Goal: Check status

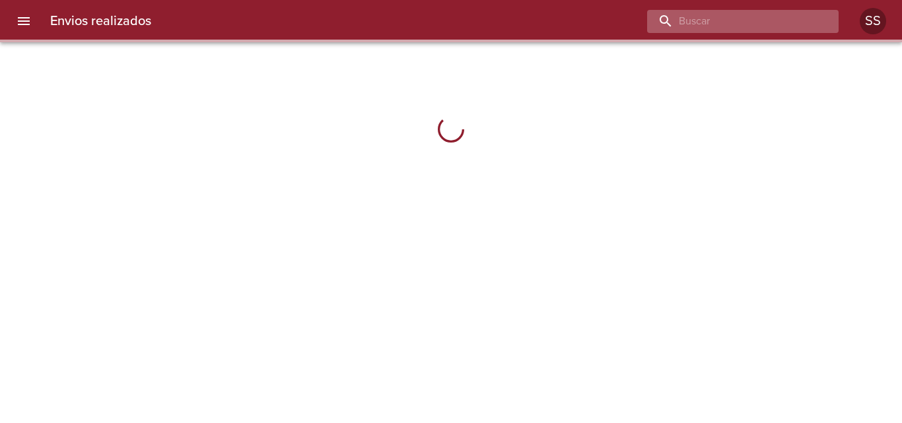
click at [740, 22] on input "buscar" at bounding box center [731, 21] width 169 height 23
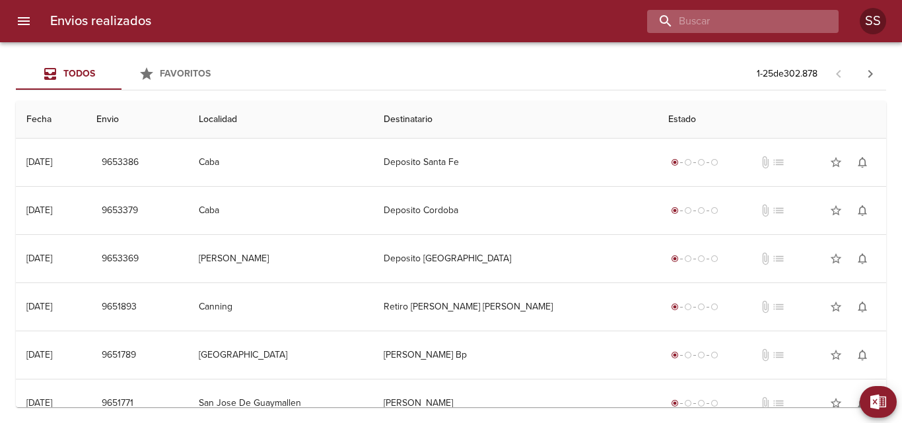
paste input "OTAI TRANSPORTES S.R.L"
type input "OTAI TRANSPORTES S.R.L"
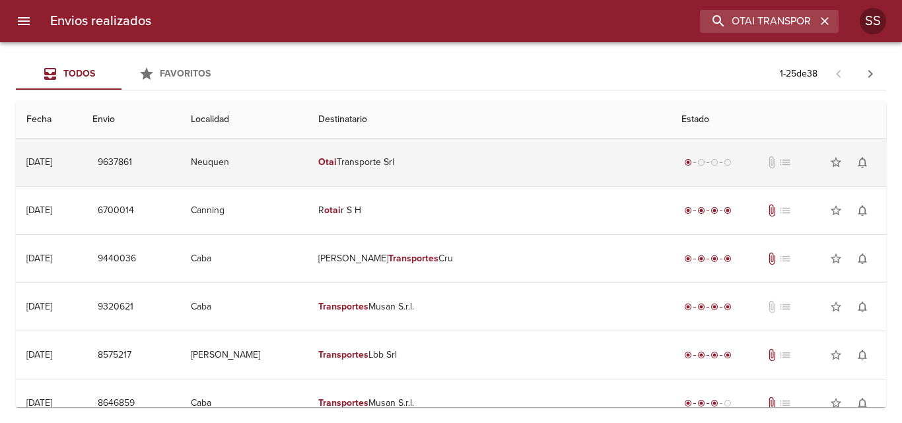
click at [485, 172] on td "Otai Transporte Srl" at bounding box center [489, 163] width 363 height 48
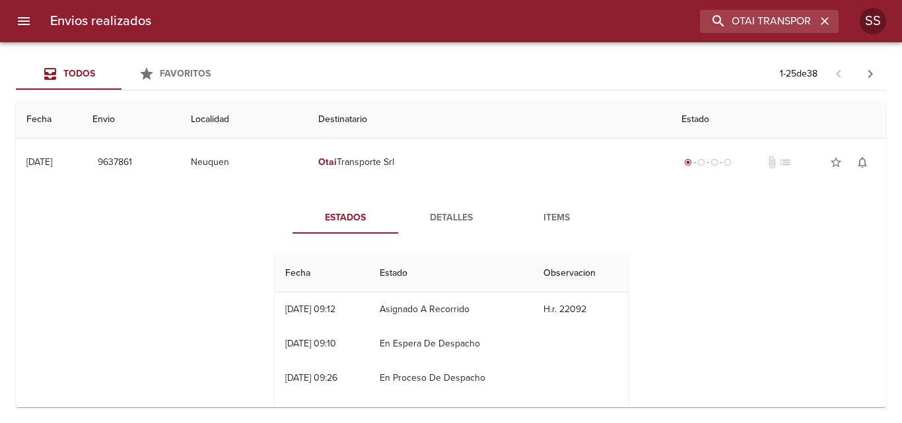
click at [441, 211] on span "Detalles" at bounding box center [451, 218] width 90 height 17
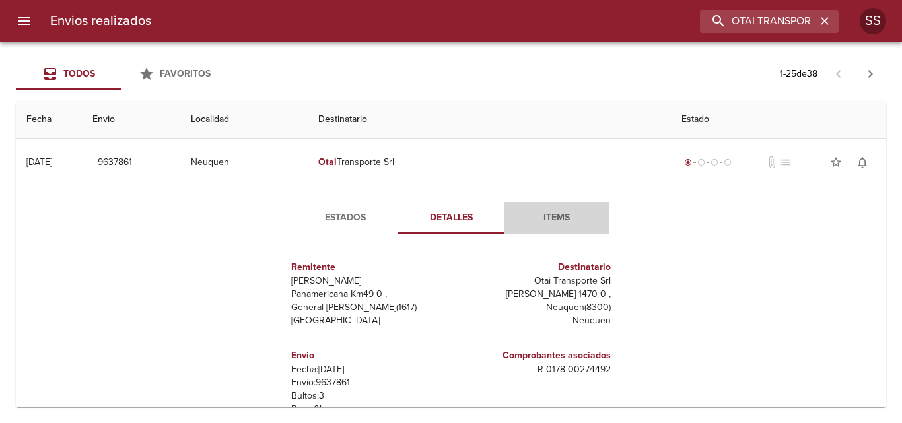
click at [559, 218] on span "Items" at bounding box center [557, 218] width 90 height 17
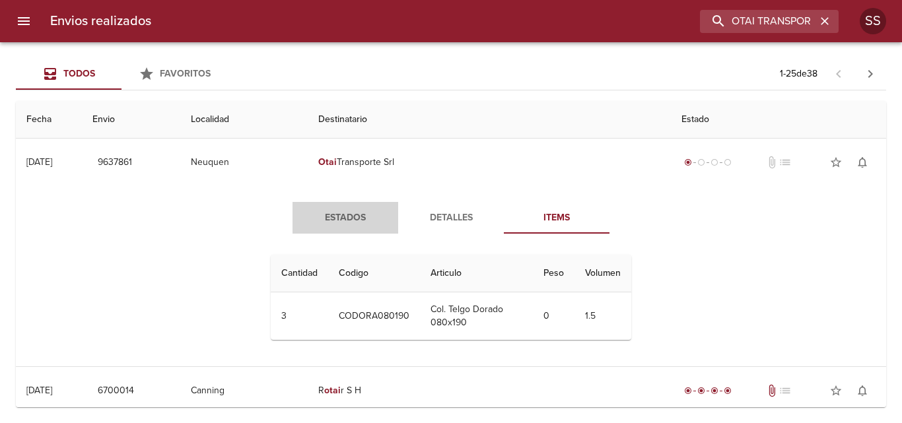
click at [360, 216] on span "Estados" at bounding box center [345, 218] width 90 height 17
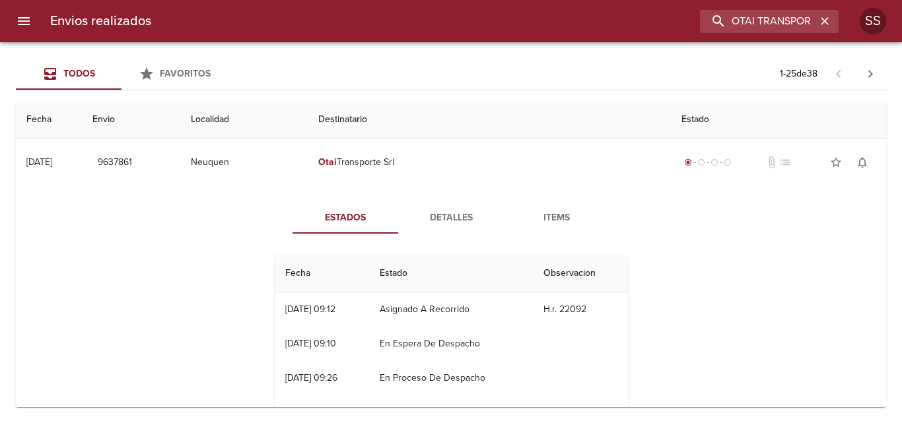
click at [450, 218] on span "Detalles" at bounding box center [451, 218] width 90 height 17
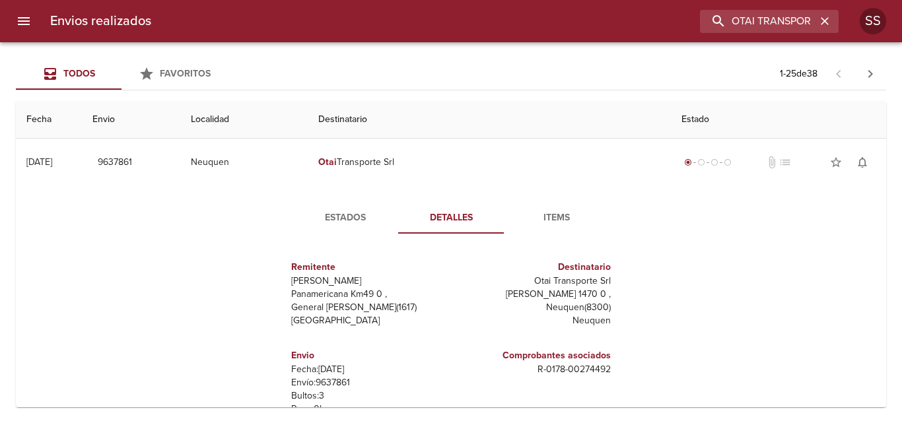
click at [344, 221] on span "Estados" at bounding box center [345, 218] width 90 height 17
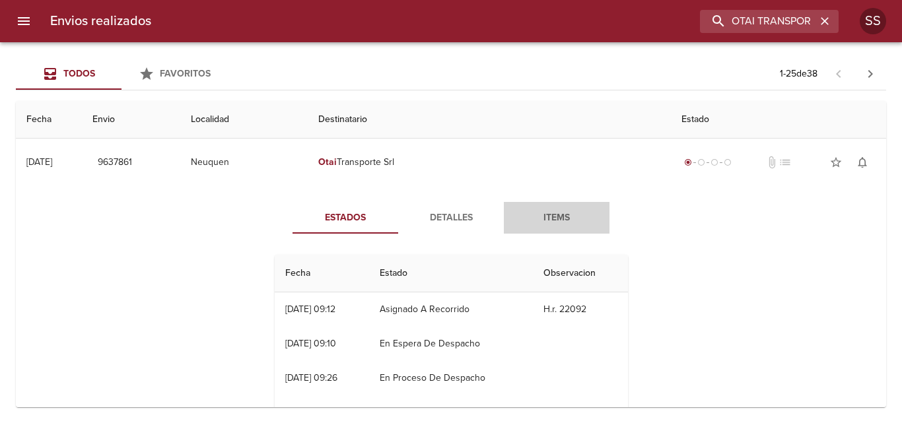
click at [554, 217] on span "Items" at bounding box center [557, 218] width 90 height 17
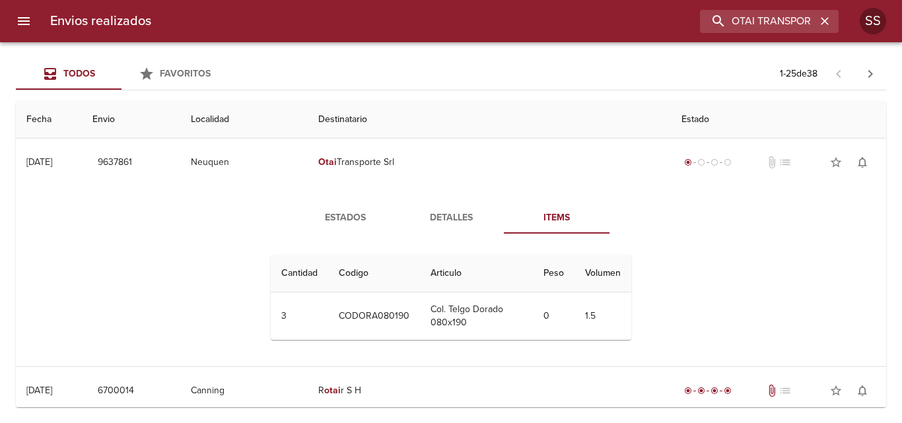
click at [451, 213] on span "Detalles" at bounding box center [451, 218] width 90 height 17
